Goal: Task Accomplishment & Management: Complete application form

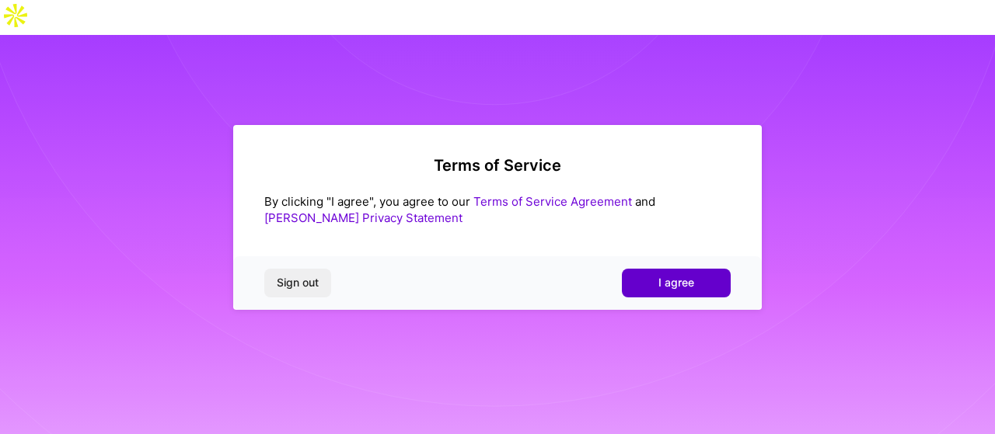
click at [675, 287] on span "I agree" at bounding box center [676, 283] width 36 height 16
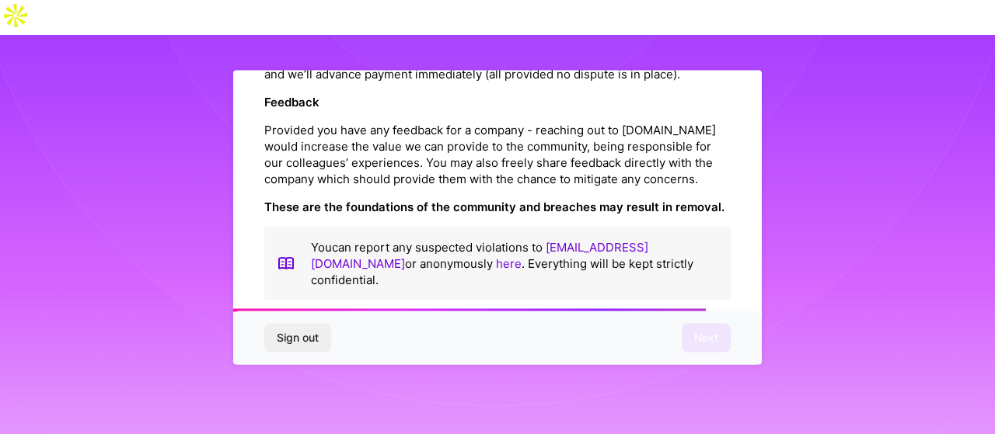
scroll to position [1907, 0]
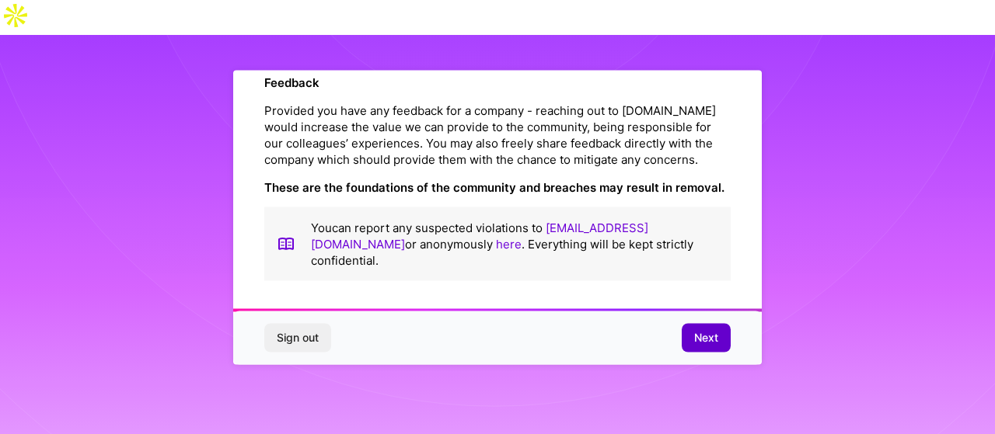
click at [699, 333] on span "Next" at bounding box center [706, 338] width 24 height 16
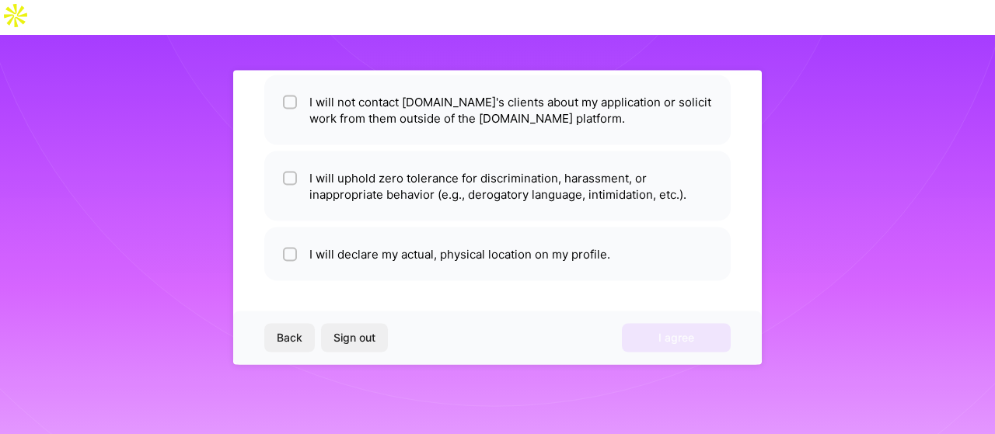
scroll to position [124, 0]
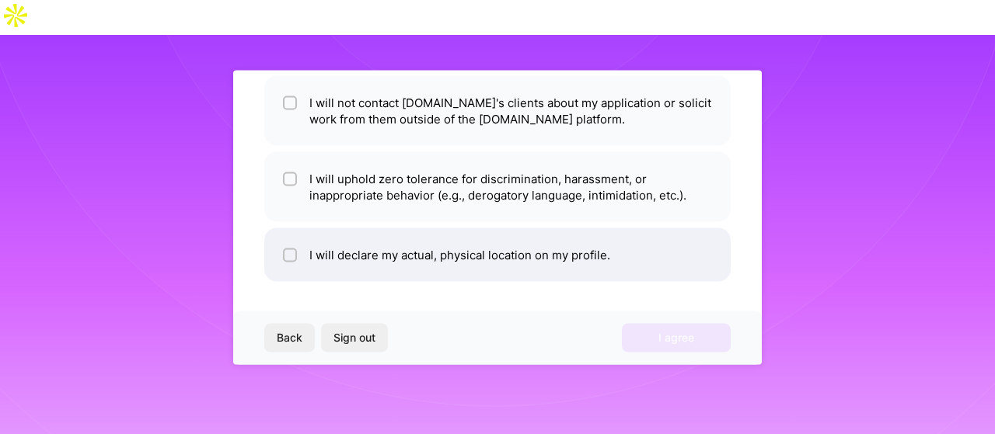
click at [502, 263] on li "I will declare my actual, physical location on my profile." at bounding box center [497, 255] width 466 height 54
checkbox input "true"
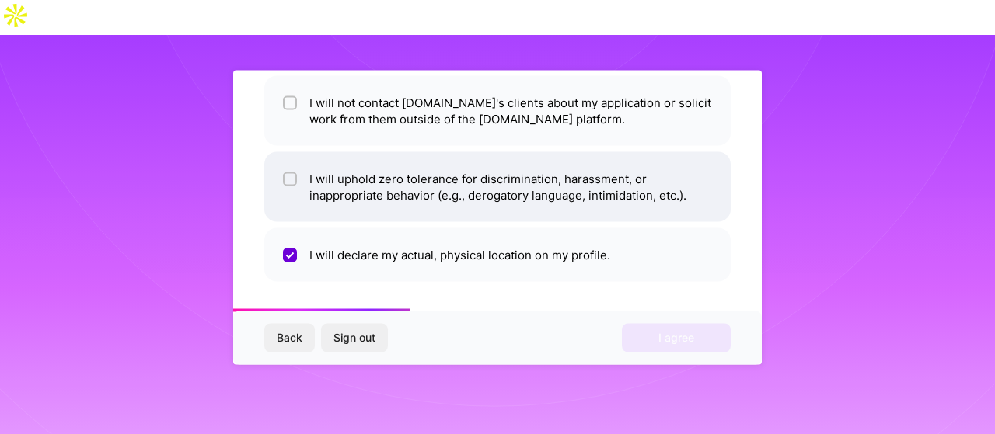
click at [358, 191] on li "I will uphold zero tolerance for discrimination, harassment, or inappropriate b…" at bounding box center [497, 187] width 466 height 70
checkbox input "true"
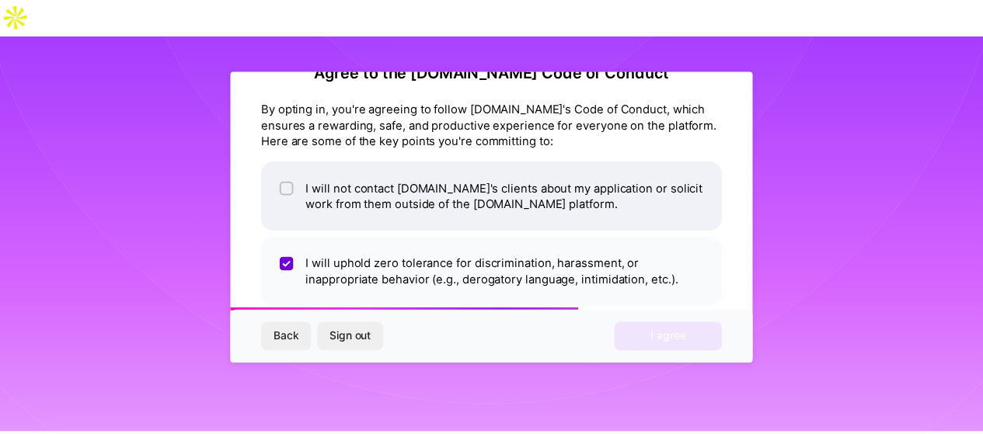
scroll to position [37, 0]
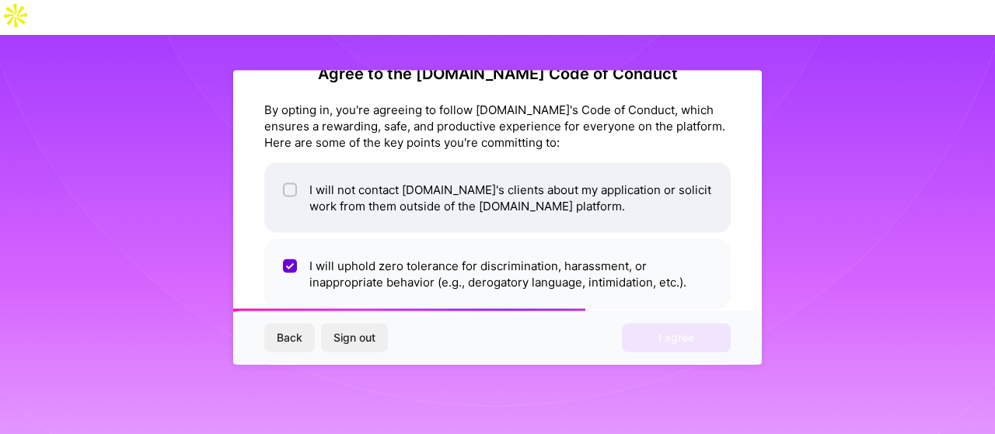
click at [319, 189] on li "I will not contact [DOMAIN_NAME]'s clients about my application or solicit work…" at bounding box center [497, 197] width 466 height 70
checkbox input "true"
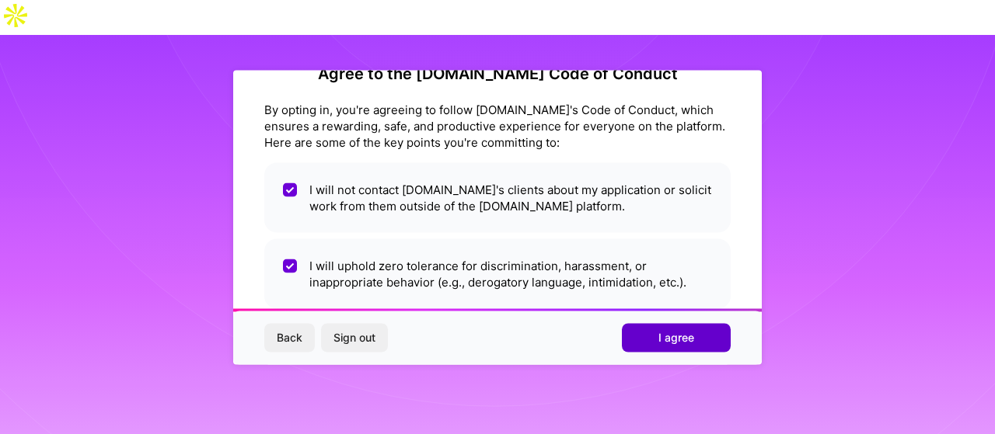
click at [666, 333] on span "I agree" at bounding box center [676, 338] width 36 height 16
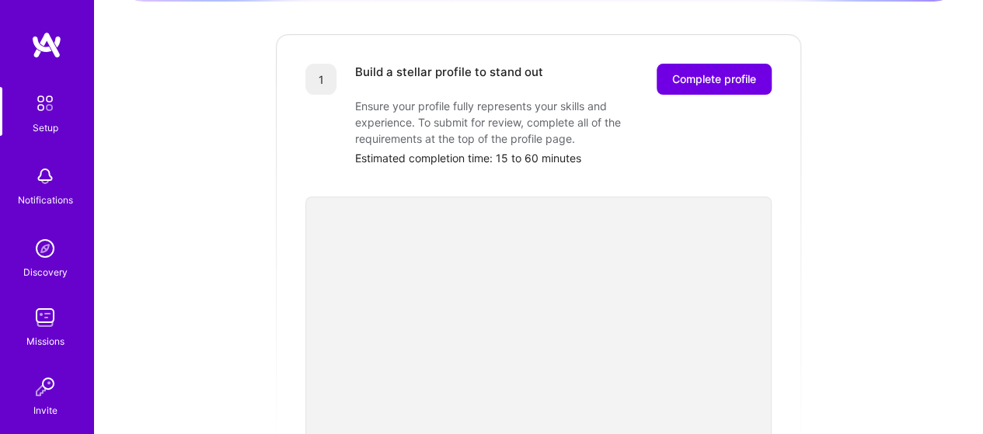
scroll to position [229, 0]
